Goal: Navigation & Orientation: Find specific page/section

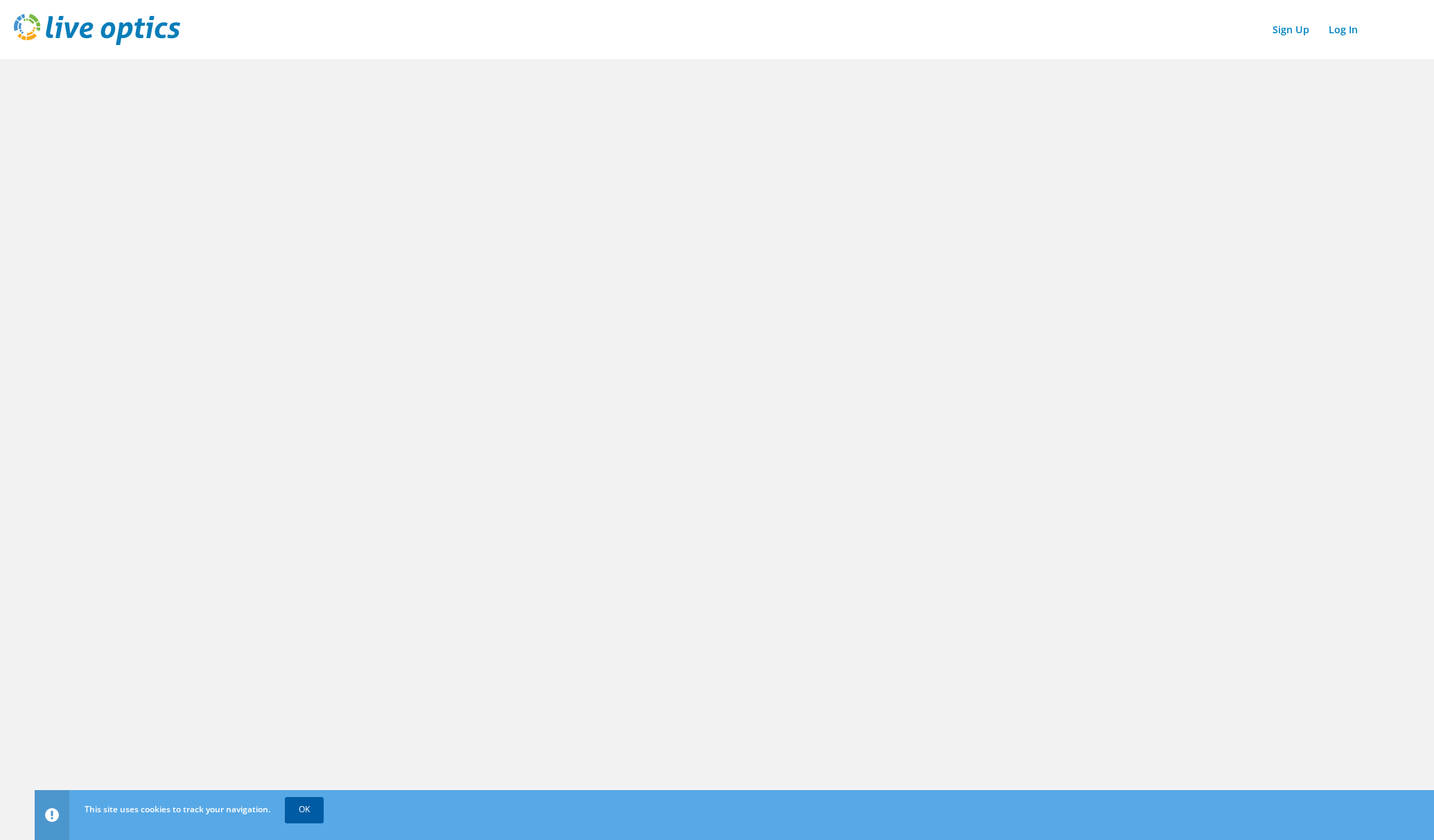
click at [310, 814] on link "OK" at bounding box center [304, 809] width 39 height 25
